Goal: Navigation & Orientation: Find specific page/section

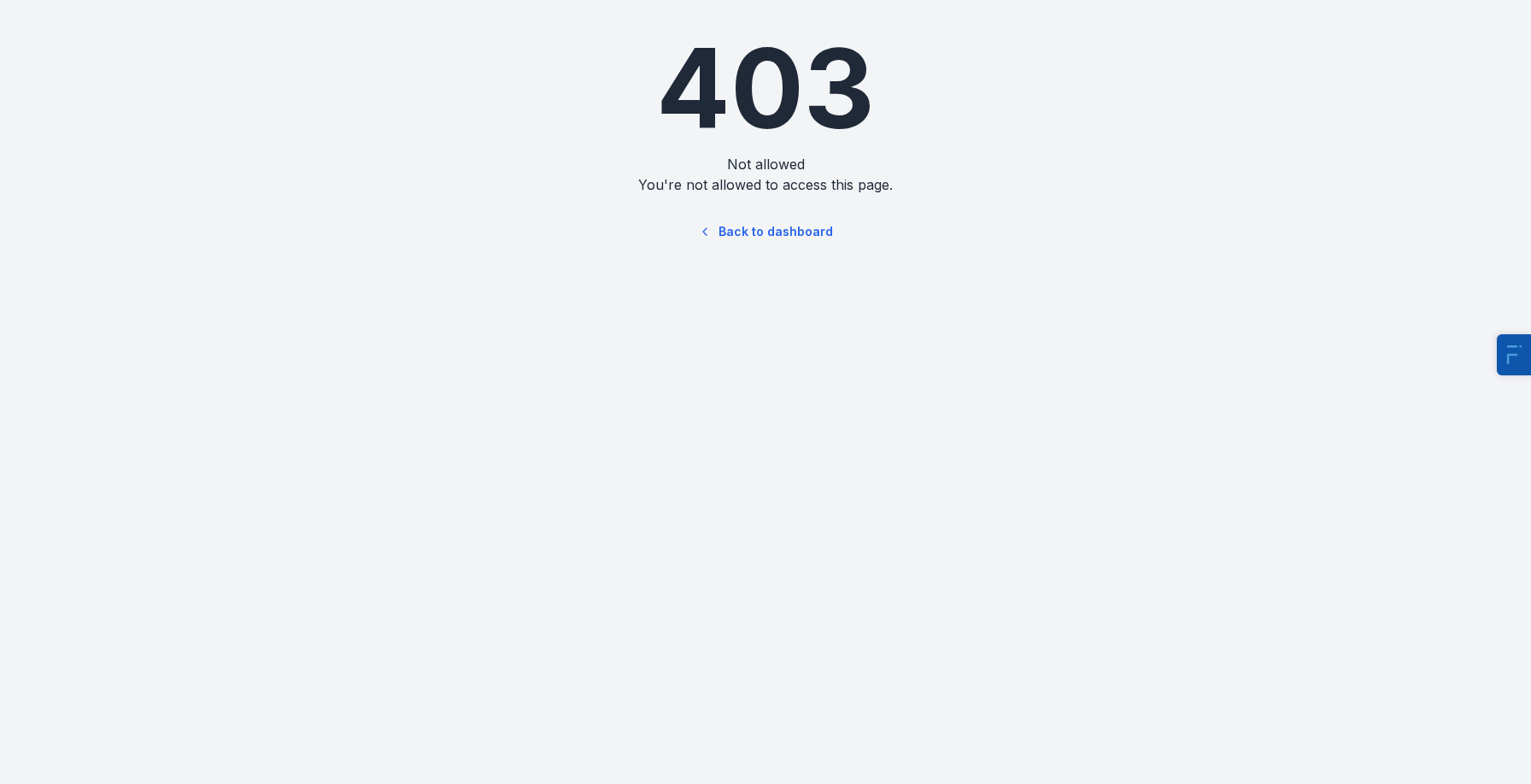
click at [783, 236] on link "Back to dashboard" at bounding box center [766, 231] width 164 height 39
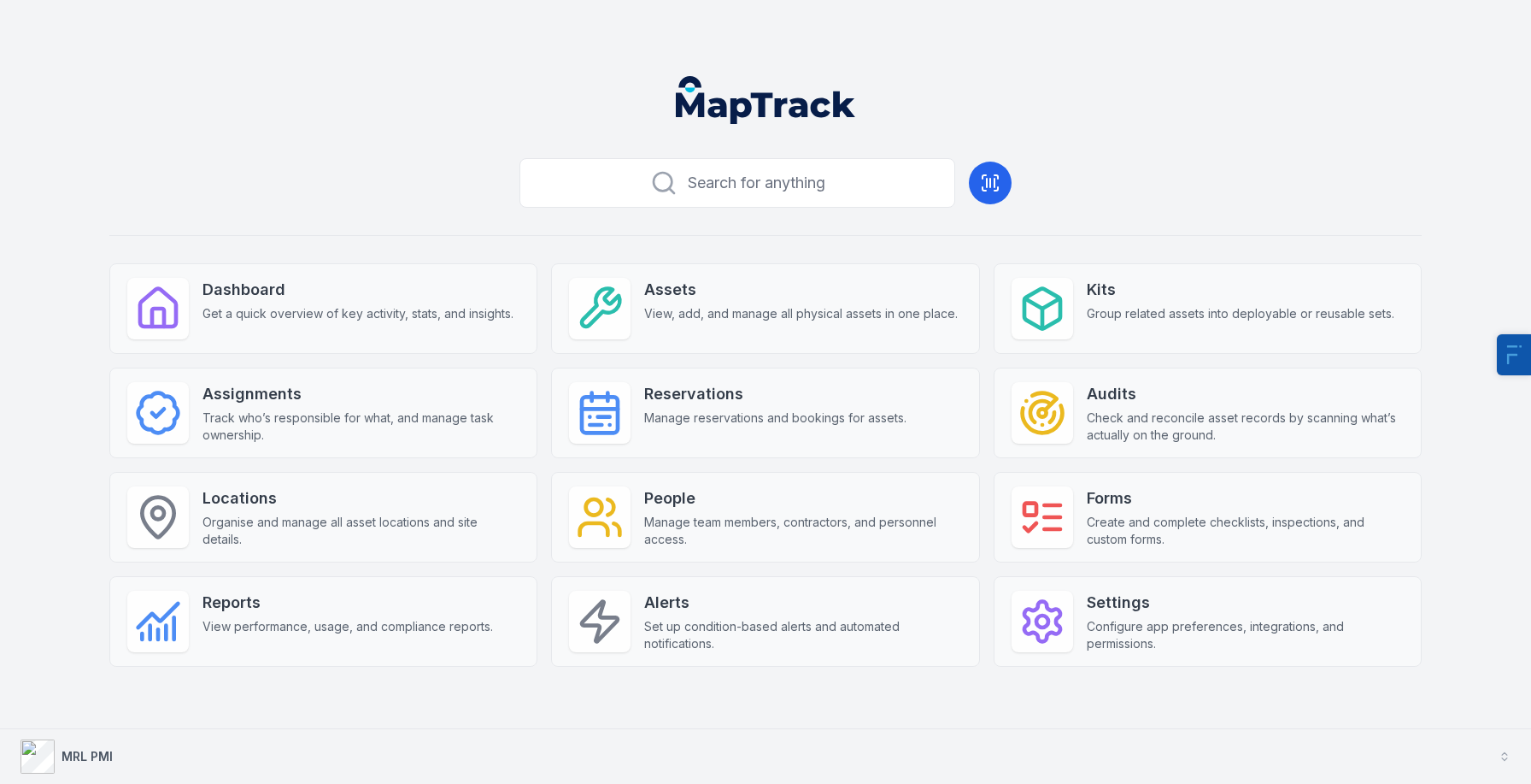
click at [110, 744] on div "MRL PMI" at bounding box center [66, 756] width 93 height 34
click at [88, 754] on strong "MRL PMI" at bounding box center [87, 756] width 52 height 15
click at [122, 757] on button "MRL PMI" at bounding box center [766, 756] width 1531 height 55
click at [100, 751] on strong "MRL PMI" at bounding box center [87, 756] width 52 height 15
click at [91, 753] on strong "MRL PMI" at bounding box center [87, 756] width 52 height 15
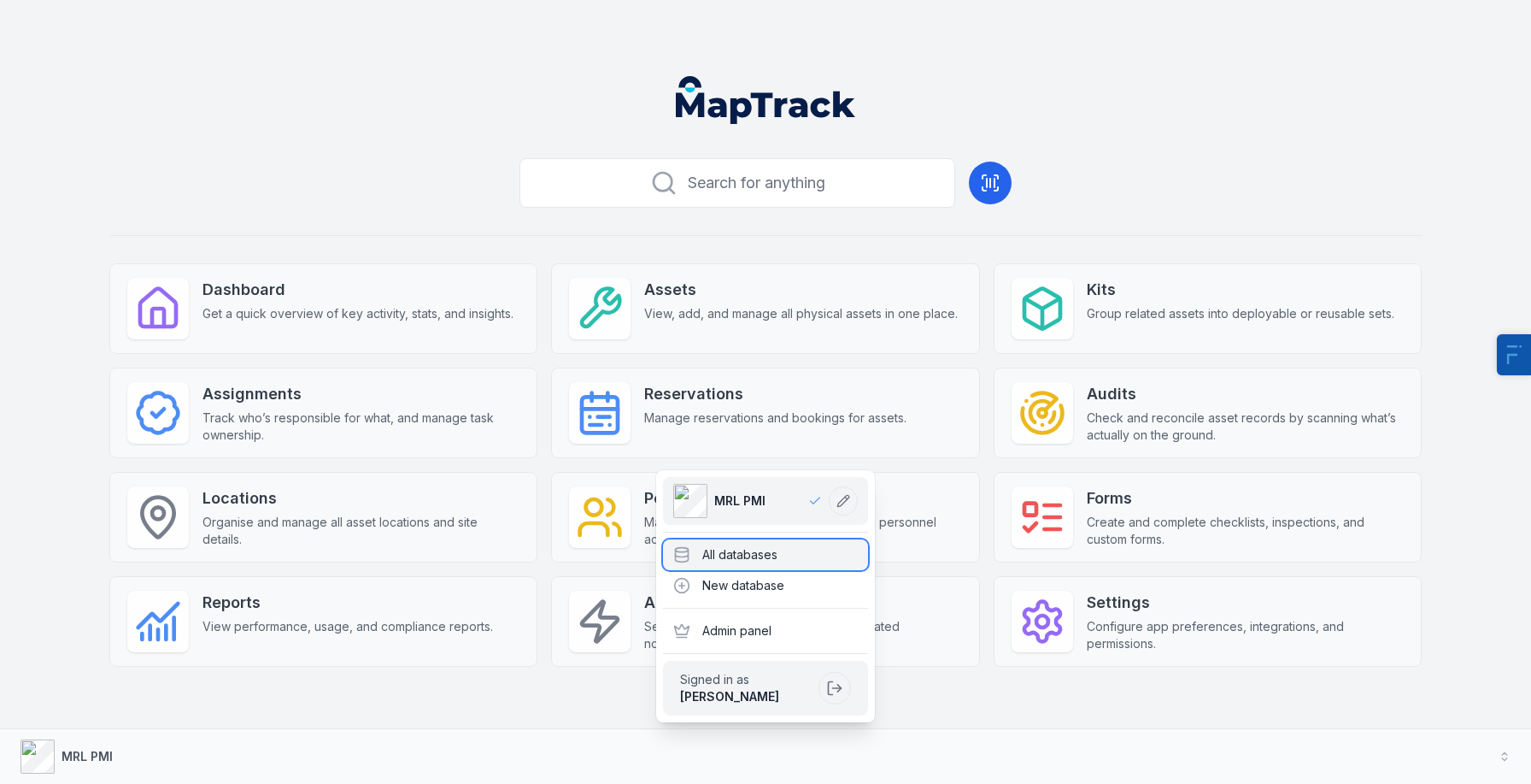
click at [753, 541] on div "All databases" at bounding box center [766, 555] width 205 height 31
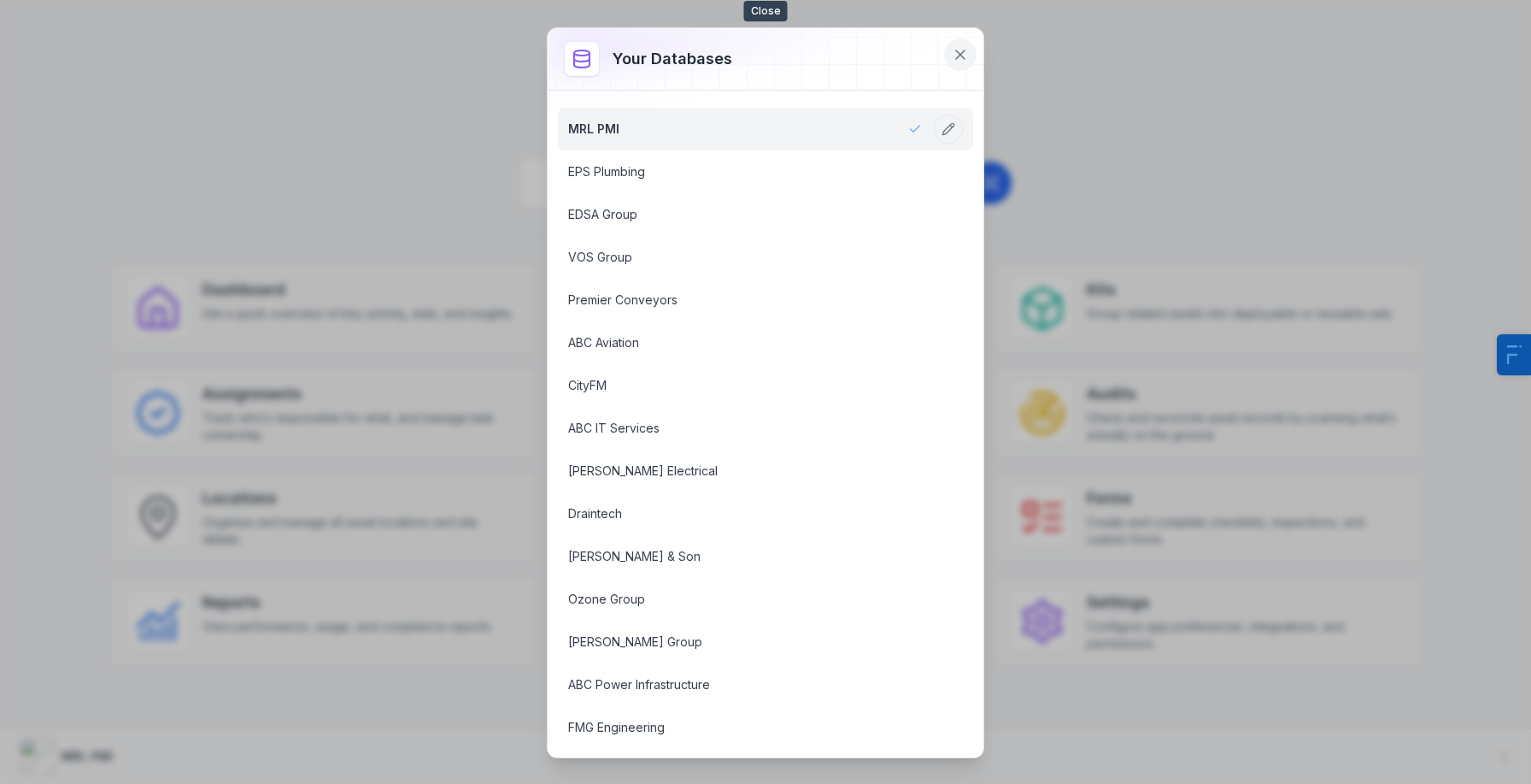
click at [962, 45] on button at bounding box center [960, 54] width 32 height 32
